Goal: Information Seeking & Learning: Find specific fact

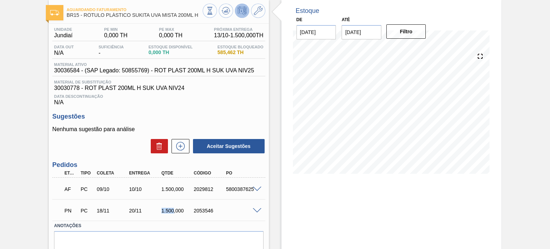
scroll to position [66, 0]
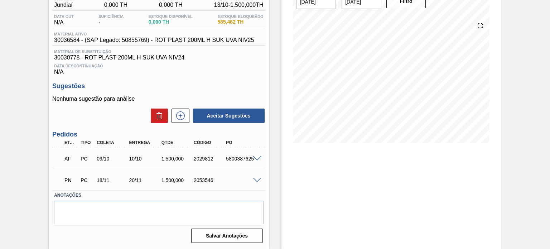
click at [254, 157] on span at bounding box center [257, 158] width 9 height 5
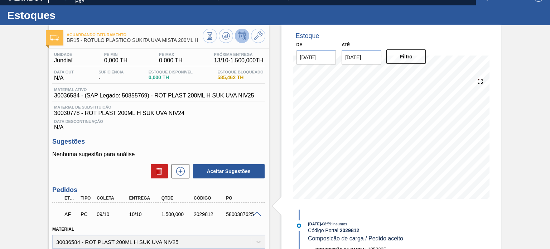
scroll to position [0, 0]
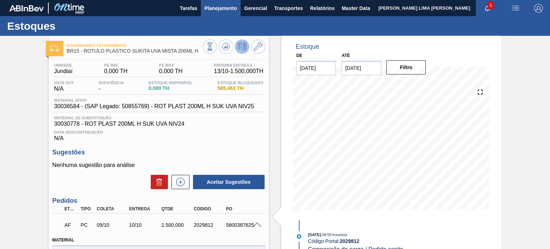
click at [228, 6] on span "Planejamento" at bounding box center [220, 8] width 33 height 9
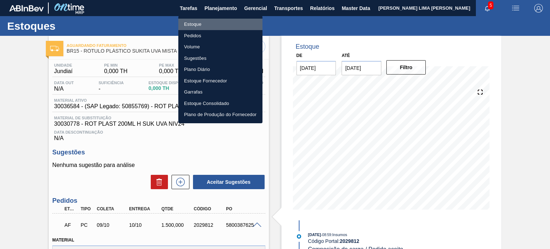
click at [215, 19] on li "Estoque" at bounding box center [220, 24] width 84 height 11
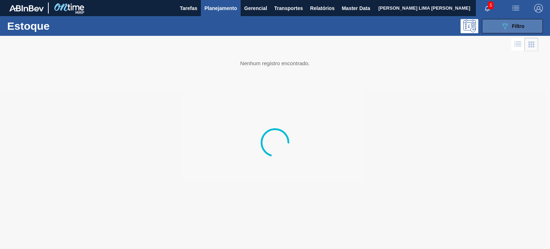
click at [495, 28] on button "089F7B8B-B2A5-4AFE-B5C0-19BA573D28AC Filtro" at bounding box center [512, 26] width 61 height 14
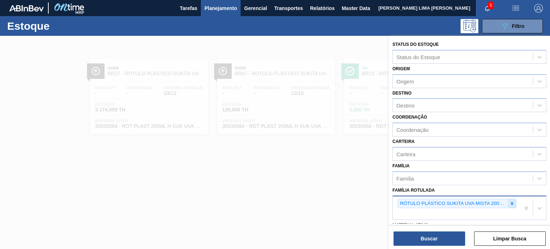
click at [513, 201] on icon at bounding box center [511, 203] width 5 height 5
paste Rotulada "20005476"
type Rotulada "20005476"
click at [442, 185] on div "Família Rotulada RÓTULO PLÁSTICO SUKITA UVA MISTA 200ML H" at bounding box center [469, 202] width 154 height 35
click at [511, 205] on div at bounding box center [512, 203] width 8 height 9
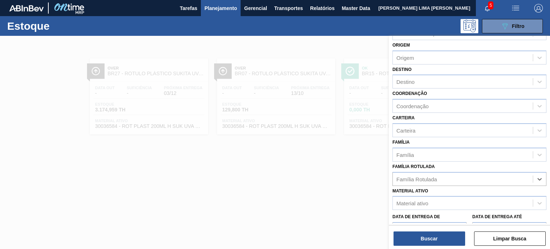
scroll to position [36, 0]
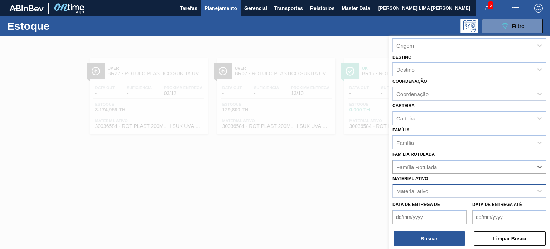
click at [434, 194] on div "Material ativo" at bounding box center [463, 191] width 140 height 10
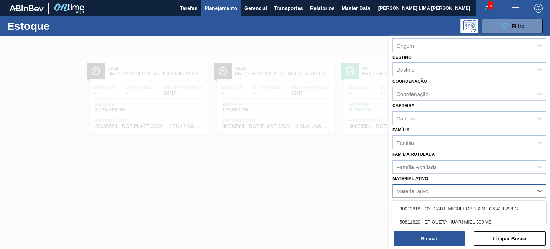
paste ativo "20005476"
type ativo "20005476"
click at [439, 210] on div "20005476 - ROT FRONT [DATE] RGB 429 CX60MIL" at bounding box center [469, 208] width 154 height 13
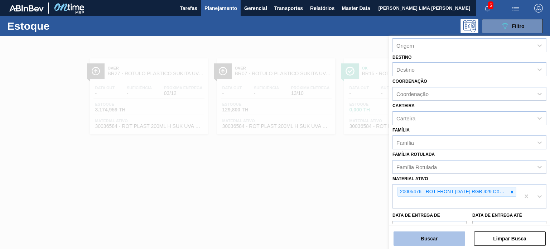
click at [437, 234] on button "Buscar" at bounding box center [429, 238] width 72 height 14
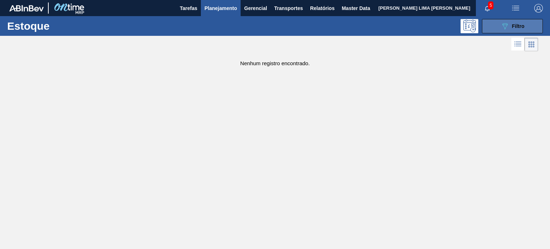
click at [504, 32] on button "089F7B8B-B2A5-4AFE-B5C0-19BA573D28AC Filtro" at bounding box center [512, 26] width 61 height 14
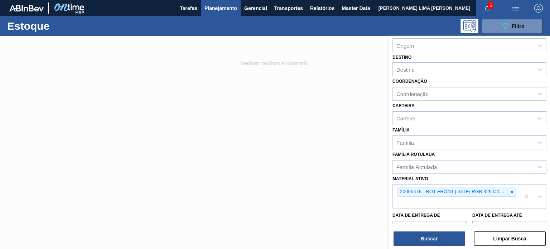
click at [278, 72] on div at bounding box center [275, 160] width 550 height 249
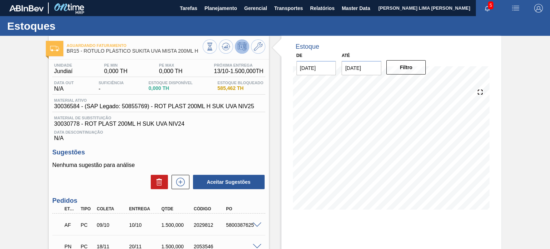
click at [0, 84] on div "Aguardando Faturamento BR15 - RÓTULO PLÁSTICO SUKITA UVA MISTA 200ML H Unidade …" at bounding box center [275, 175] width 550 height 279
click at [259, 49] on icon at bounding box center [258, 46] width 9 height 9
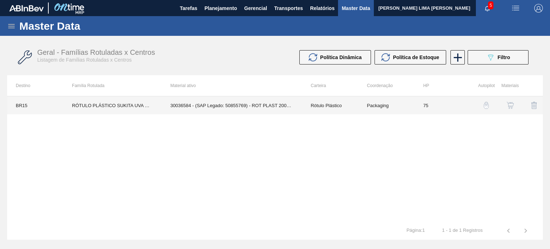
click at [380, 104] on td "Packaging" at bounding box center [386, 105] width 56 height 18
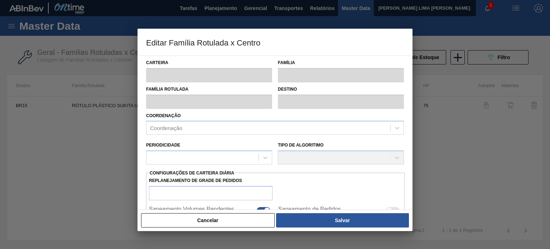
type input "Rótulo Plástico"
type input "RÓTULO PLÁSTICO SUKITA UVA MISTA 200ML H"
type input "BR15 - Jundiaí"
type input "75"
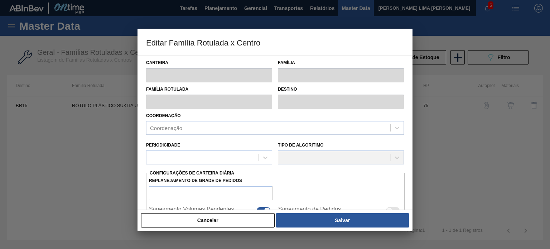
checkbox input "true"
type input "0"
type input "100"
type input "0,000"
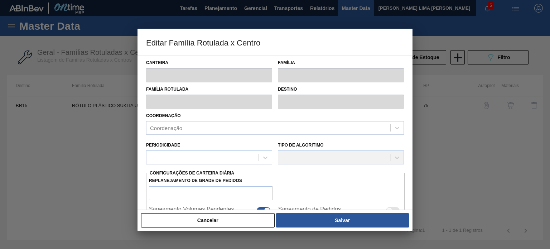
checkbox input "true"
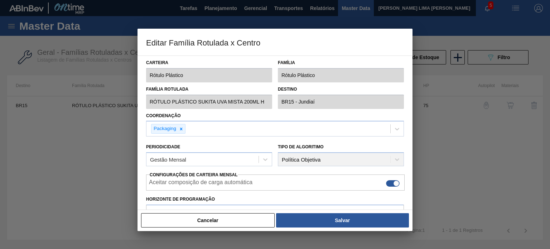
type input "0"
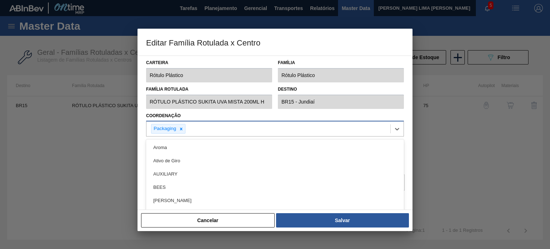
drag, startPoint x: 175, startPoint y: 130, endPoint x: 162, endPoint y: 129, distance: 12.6
click at [162, 129] on div "Packaging" at bounding box center [164, 128] width 26 height 9
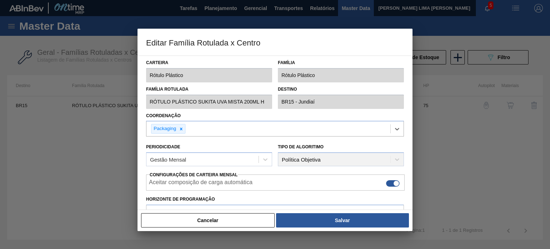
click at [450, 61] on div at bounding box center [275, 124] width 550 height 249
click at [237, 227] on button "Cancelar" at bounding box center [207, 220] width 133 height 14
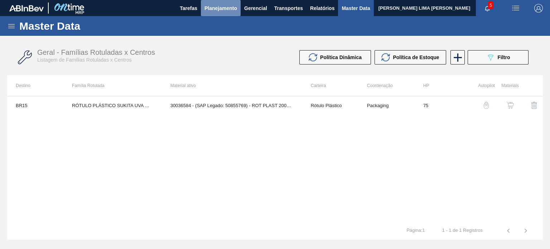
click at [223, 13] on button "Planejamento" at bounding box center [221, 8] width 40 height 16
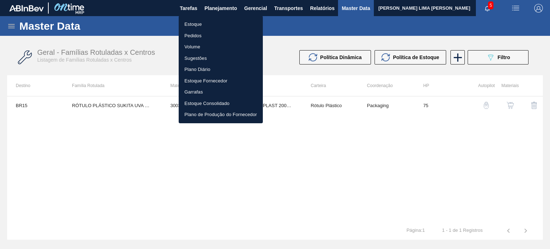
click at [201, 23] on li "Estoque" at bounding box center [221, 24] width 84 height 11
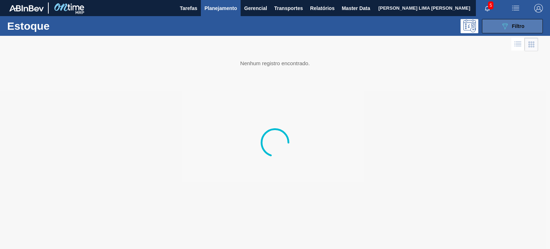
click at [501, 29] on icon "089F7B8B-B2A5-4AFE-B5C0-19BA573D28AC" at bounding box center [504, 26] width 9 height 9
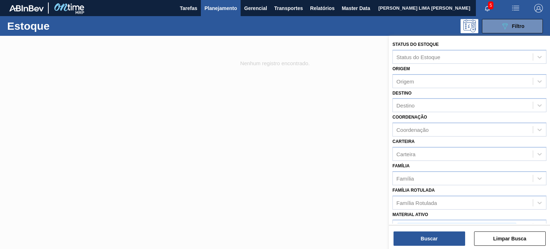
click at [442, 167] on div "Família Família" at bounding box center [469, 173] width 154 height 24
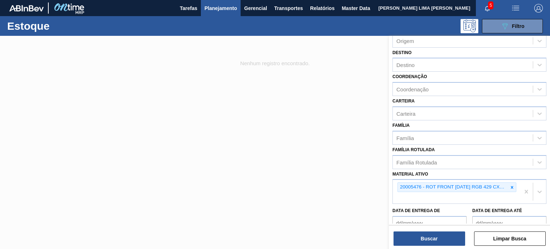
scroll to position [72, 0]
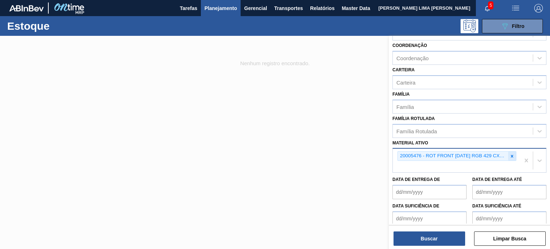
click at [514, 156] on div at bounding box center [512, 155] width 8 height 9
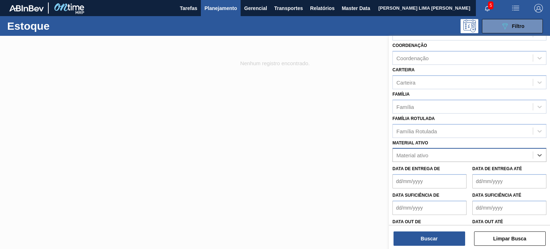
scroll to position [0, 0]
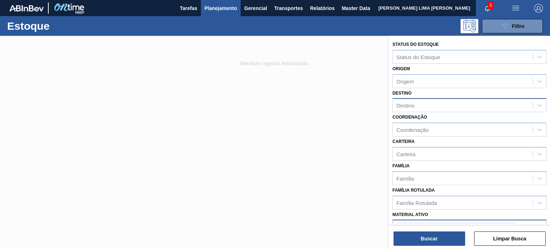
click at [418, 107] on div "Destino" at bounding box center [463, 105] width 140 height 10
type input "gua"
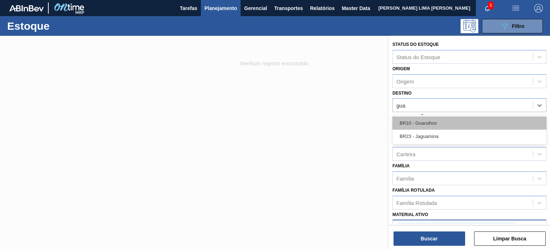
click at [426, 119] on div "BR10 - Guarulhos" at bounding box center [469, 122] width 154 height 13
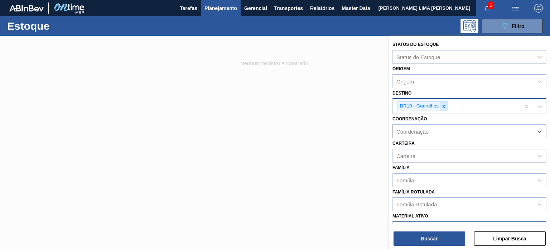
click at [443, 105] on icon at bounding box center [443, 106] width 3 height 3
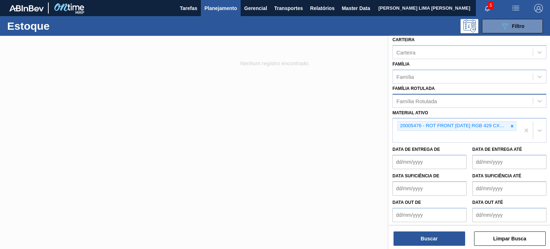
drag, startPoint x: 511, startPoint y: 124, endPoint x: 485, endPoint y: 115, distance: 27.5
click at [511, 125] on icon at bounding box center [512, 126] width 3 height 3
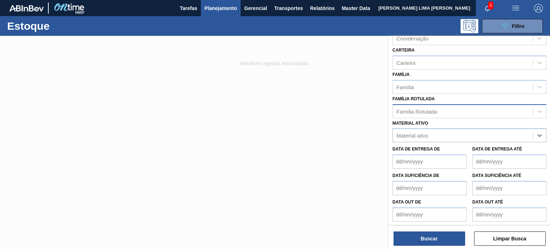
click at [465, 106] on div "Família Rotulada" at bounding box center [463, 111] width 140 height 10
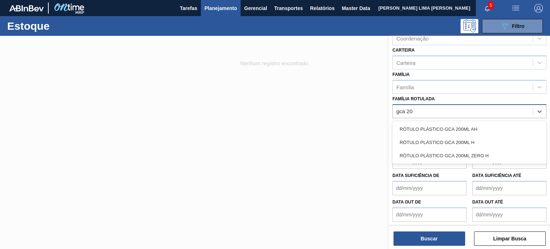
type Rotulada "gca 200"
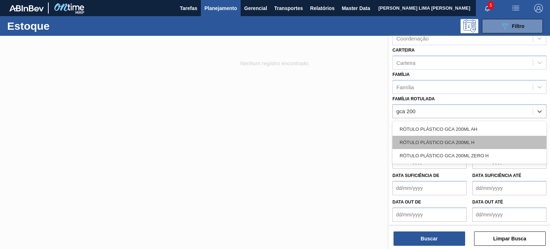
click at [445, 144] on div "RÓTULO PLÁSTICO GCA 200ML H" at bounding box center [469, 142] width 154 height 13
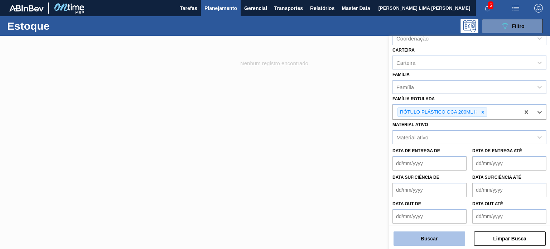
click at [429, 238] on button "Buscar" at bounding box center [429, 238] width 72 height 14
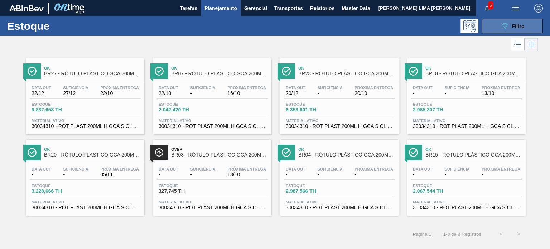
click at [492, 24] on button "089F7B8B-B2A5-4AFE-B5C0-19BA573D28AC Filtro" at bounding box center [512, 26] width 61 height 14
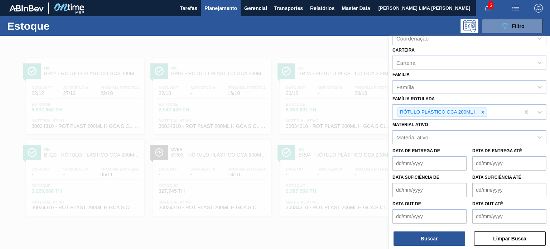
click at [267, 109] on div at bounding box center [275, 160] width 550 height 249
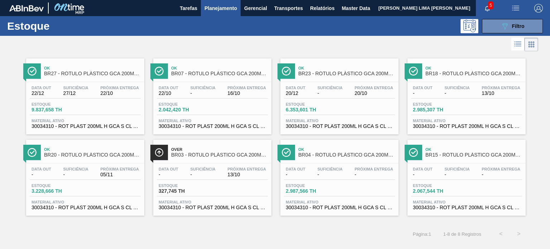
drag, startPoint x: 442, startPoint y: 144, endPoint x: 431, endPoint y: 102, distance: 43.1
click at [490, 26] on button "089F7B8B-B2A5-4AFE-B5C0-19BA573D28AC Filtro" at bounding box center [512, 26] width 61 height 14
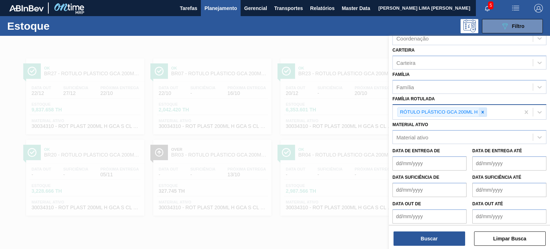
click at [482, 111] on icon at bounding box center [482, 112] width 3 height 3
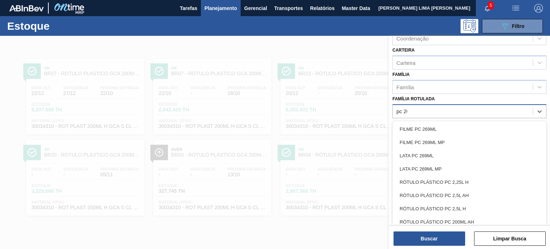
type Rotulada "pc 200"
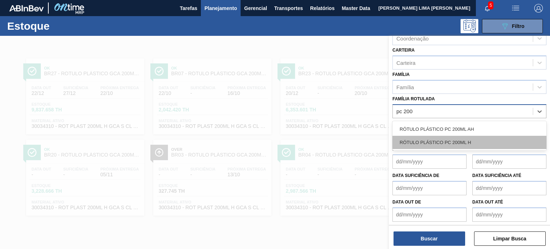
click at [476, 143] on div "RÓTULO PLÁSTICO PC 200ML H" at bounding box center [469, 142] width 154 height 13
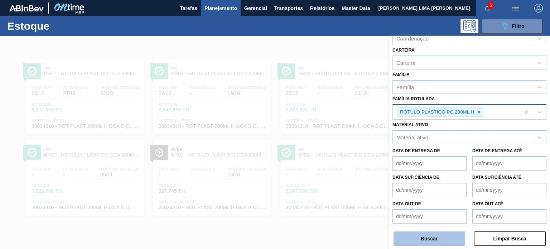
click at [448, 245] on button "Buscar" at bounding box center [429, 238] width 72 height 14
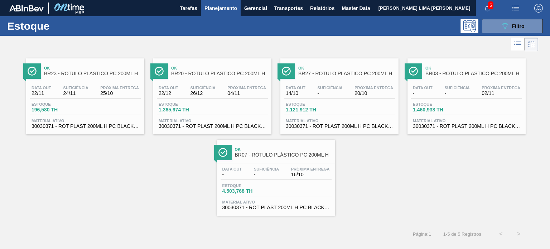
click at [495, 36] on div at bounding box center [269, 44] width 538 height 17
click at [499, 21] on button "089F7B8B-B2A5-4AFE-B5C0-19BA573D28AC Filtro" at bounding box center [512, 26] width 61 height 14
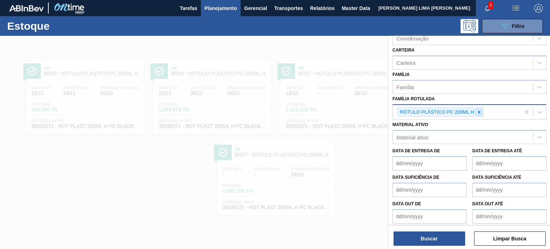
click at [478, 113] on div at bounding box center [479, 112] width 8 height 9
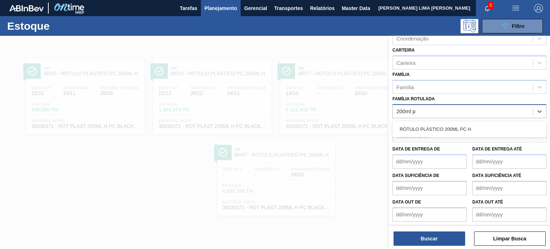
type Rotulada "200ml pc"
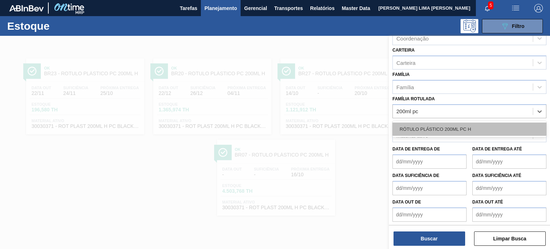
click at [410, 127] on div "RÓTULO PLÁSTICO 200ML PC H" at bounding box center [469, 128] width 154 height 13
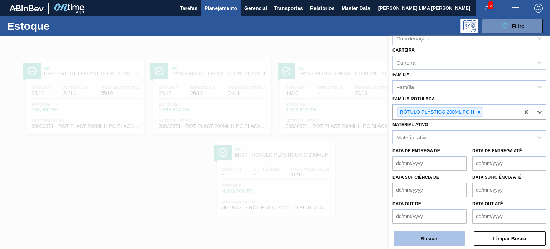
click at [450, 240] on button "Buscar" at bounding box center [429, 238] width 72 height 14
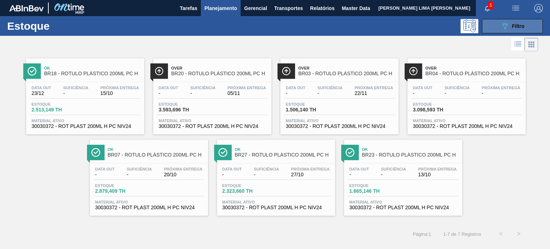
click at [501, 23] on icon "089F7B8B-B2A5-4AFE-B5C0-19BA573D28AC" at bounding box center [504, 26] width 9 height 9
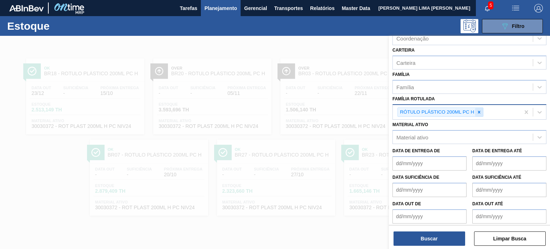
click at [480, 110] on icon at bounding box center [478, 112] width 5 height 5
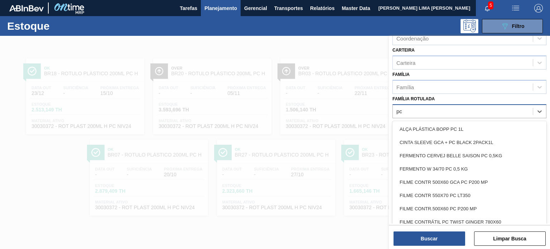
type Rotulada "p"
type Rotulada "1"
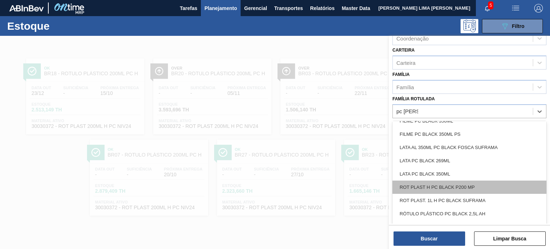
scroll to position [54, 0]
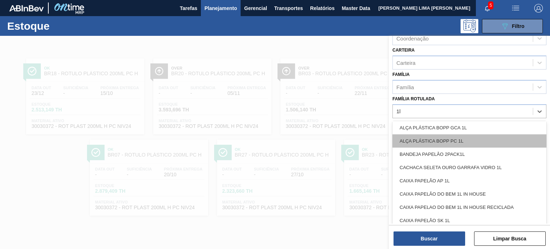
type Rotulada "1l h"
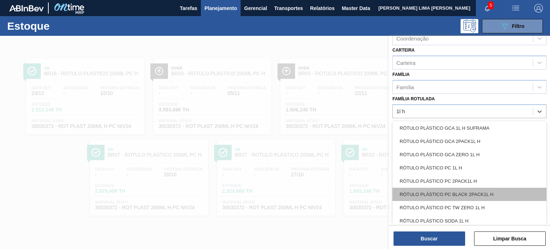
scroll to position [120, 0]
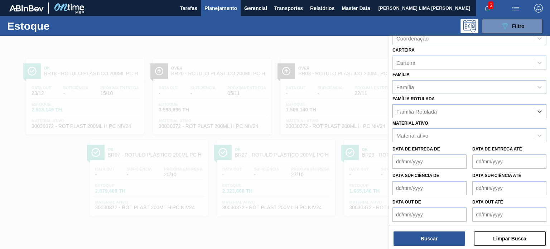
drag, startPoint x: 407, startPoint y: 107, endPoint x: 389, endPoint y: 106, distance: 17.2
click at [389, 106] on div "Status do Estoque Status do Estoque Origem Origem Destino Destino Coordenação C…" at bounding box center [469, 85] width 161 height 281
type Rotulada "pc [PERSON_NAME]"
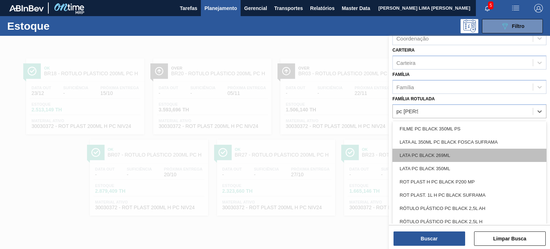
scroll to position [54, 0]
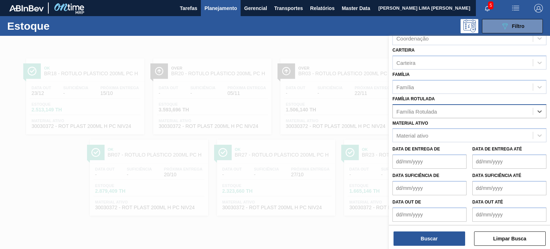
drag, startPoint x: 419, startPoint y: 109, endPoint x: 398, endPoint y: 109, distance: 21.1
click at [398, 109] on div "Família Rotulada" at bounding box center [463, 111] width 140 height 10
click at [412, 132] on div "Material ativo" at bounding box center [412, 135] width 32 height 6
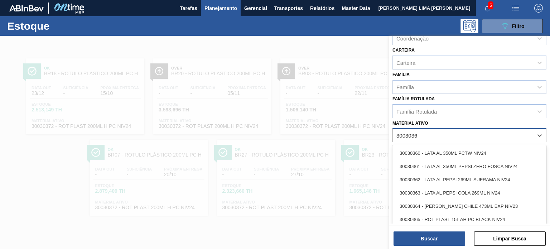
type ativo "30030369"
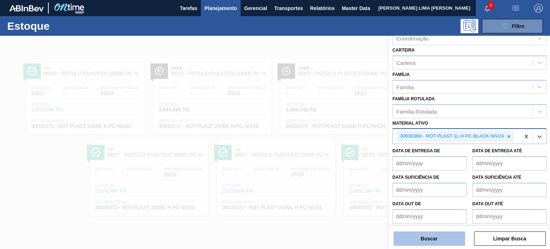
click at [426, 235] on button "Buscar" at bounding box center [429, 238] width 72 height 14
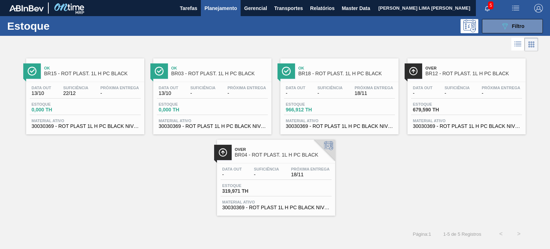
click at [314, 104] on span "Estoque" at bounding box center [311, 104] width 50 height 4
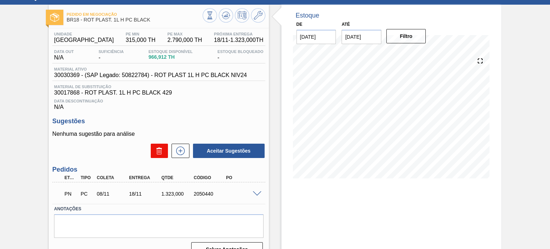
scroll to position [59, 0]
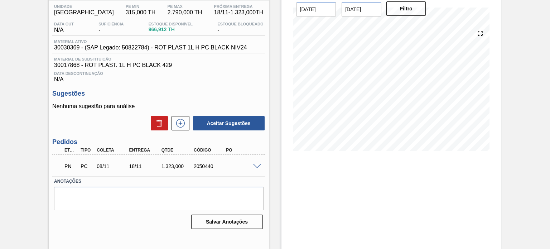
click at [209, 166] on div "2050440" at bounding box center [209, 166] width 35 height 6
copy div "2050440"
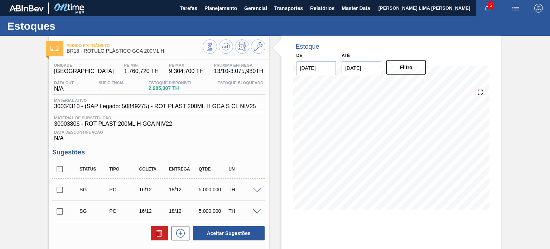
click at [216, 103] on span "30034310 - (SAP Legado: 50849275) - ROT PLAST 200ML H GCA S CL NIV25" at bounding box center [155, 106] width 202 height 6
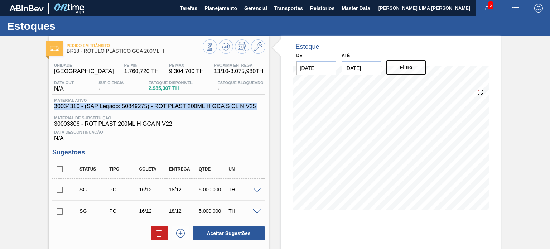
click at [216, 103] on span "30034310 - (SAP Legado: 50849275) - ROT PLAST 200ML H GCA S CL NIV25" at bounding box center [155, 106] width 202 height 6
copy span "30034310 - (SAP Legado: 50849275) - ROT PLAST 200ML H GCA S CL NIV25"
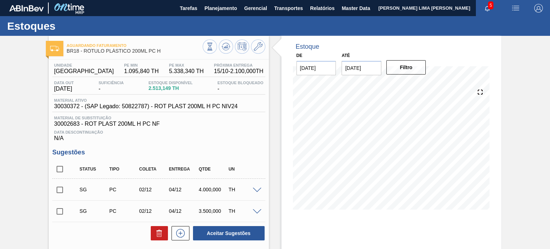
scroll to position [107, 0]
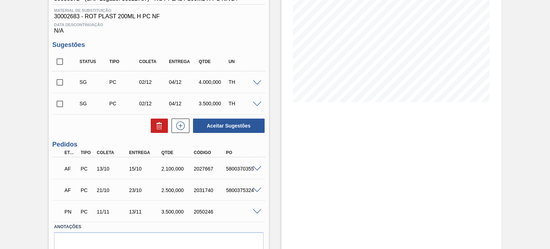
click at [255, 167] on span at bounding box center [257, 168] width 9 height 5
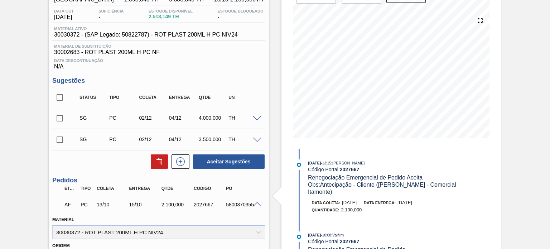
scroll to position [0, 0]
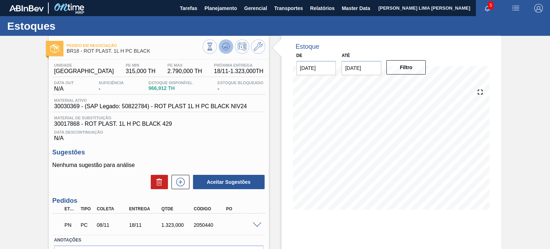
click at [222, 49] on icon at bounding box center [226, 46] width 9 height 9
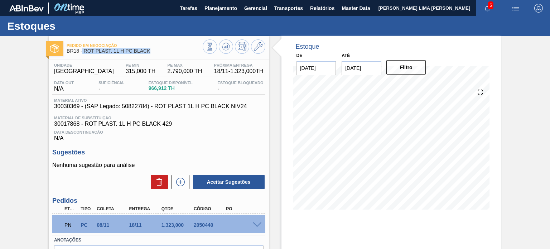
drag, startPoint x: 153, startPoint y: 51, endPoint x: 83, endPoint y: 52, distance: 70.2
click at [83, 52] on span "BR18 - ROT PLAST. 1L H PC BLACK" at bounding box center [135, 50] width 136 height 5
copy span "ROT PLAST. 1L H PC BLACK"
click at [160, 56] on div "Pedido em Negociação BR18 - ROT PLAST. 1L H PC BLACK" at bounding box center [135, 48] width 136 height 16
click at [206, 48] on icon at bounding box center [210, 47] width 8 height 8
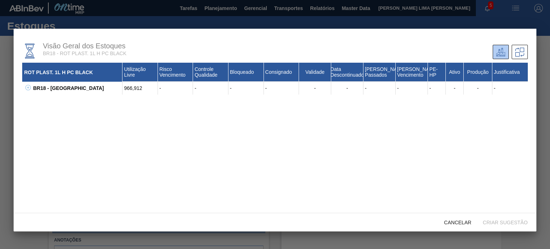
click at [26, 86] on icon at bounding box center [27, 87] width 5 height 5
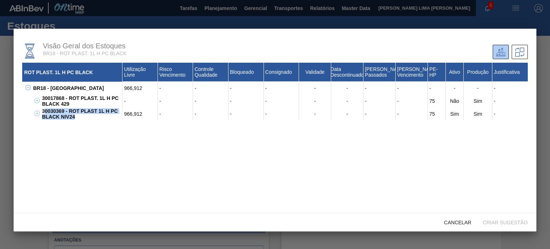
drag, startPoint x: 79, startPoint y: 118, endPoint x: 44, endPoint y: 110, distance: 35.8
click at [44, 110] on div "30030369 - ROT PLAST 1L H PC BLACK NIV24" at bounding box center [81, 113] width 82 height 13
click at [50, 111] on div "30030369 - ROT PLAST 1L H PC BLACK NIV24" at bounding box center [81, 113] width 82 height 13
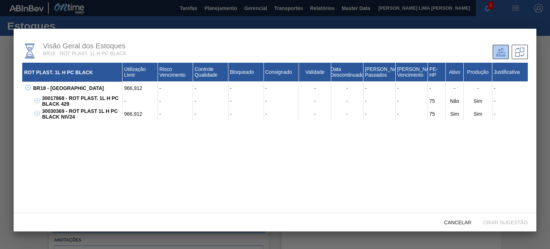
click at [137, 115] on div "966,912" at bounding box center [139, 113] width 35 height 13
copy div "966,912"
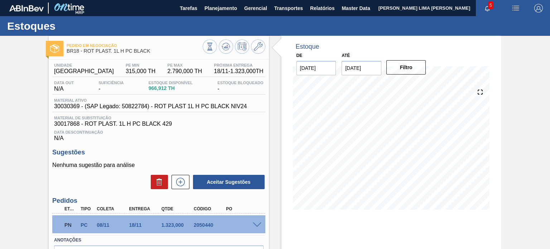
scroll to position [59, 0]
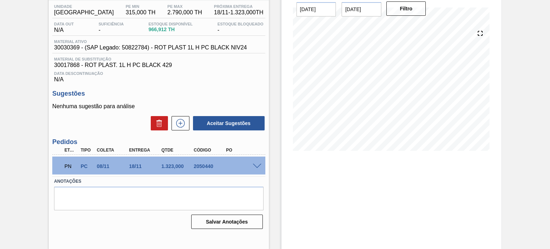
click at [255, 164] on span at bounding box center [257, 166] width 9 height 5
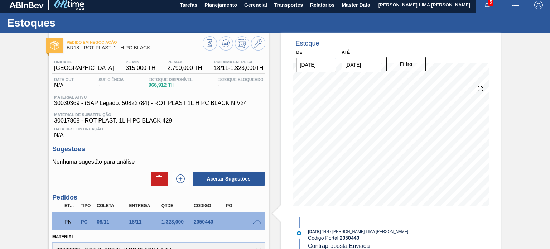
scroll to position [3, 0]
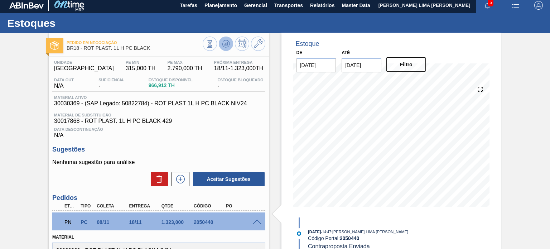
click at [222, 42] on icon at bounding box center [225, 42] width 7 height 4
